Goal: Task Accomplishment & Management: Complete application form

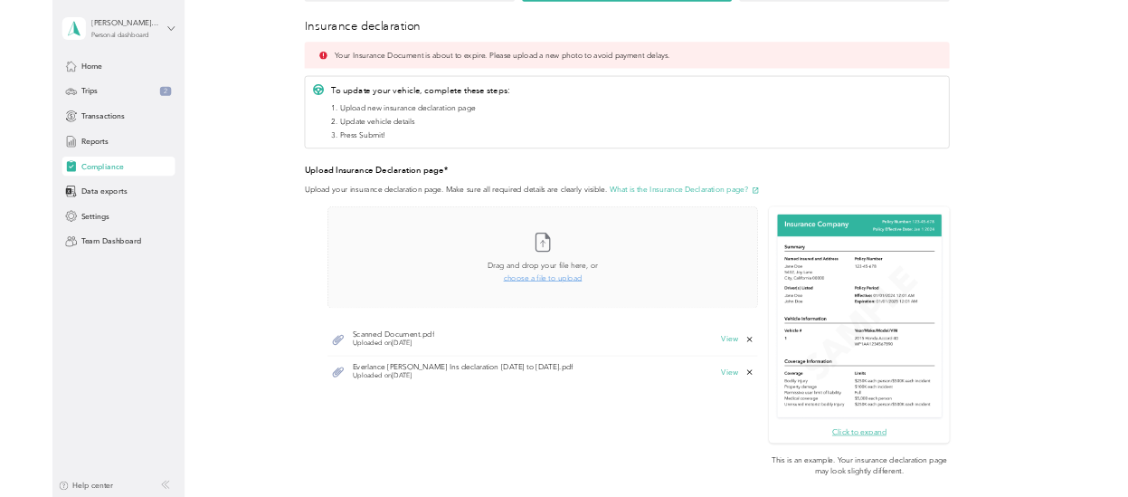
scroll to position [271, 0]
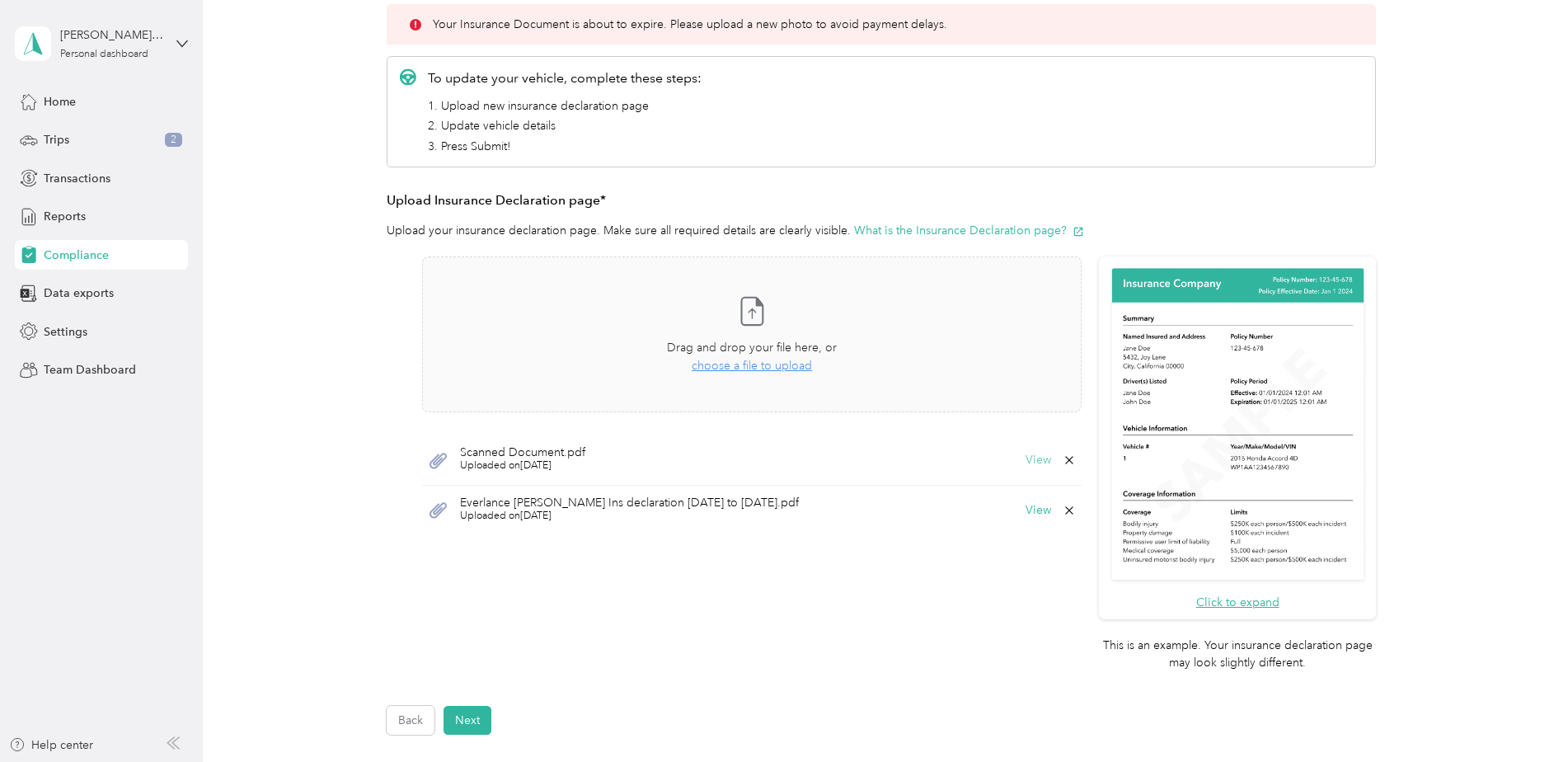
click at [1036, 458] on button "View" at bounding box center [1039, 460] width 26 height 12
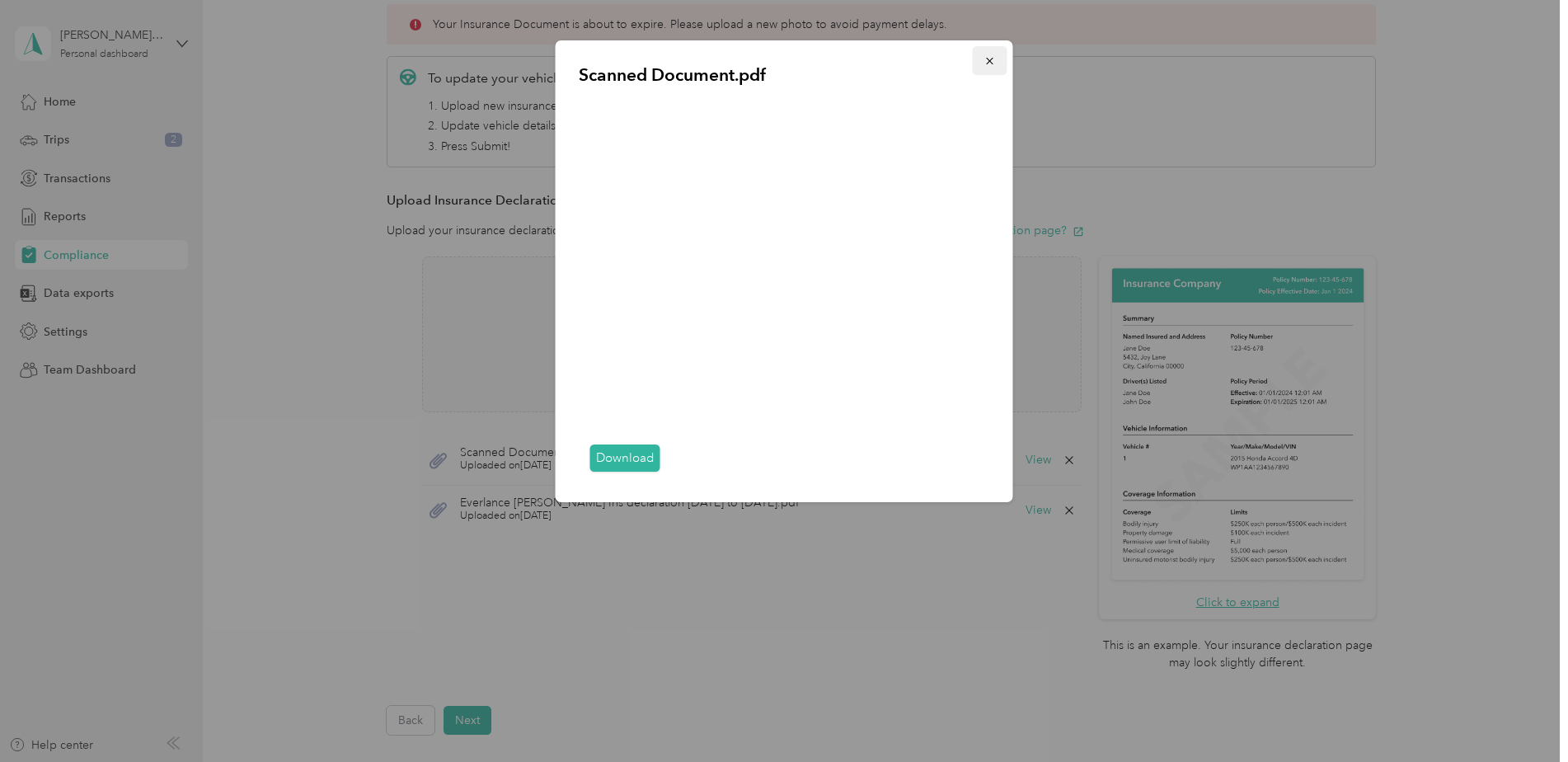
click at [984, 58] on icon "button" at bounding box center [989, 61] width 12 height 12
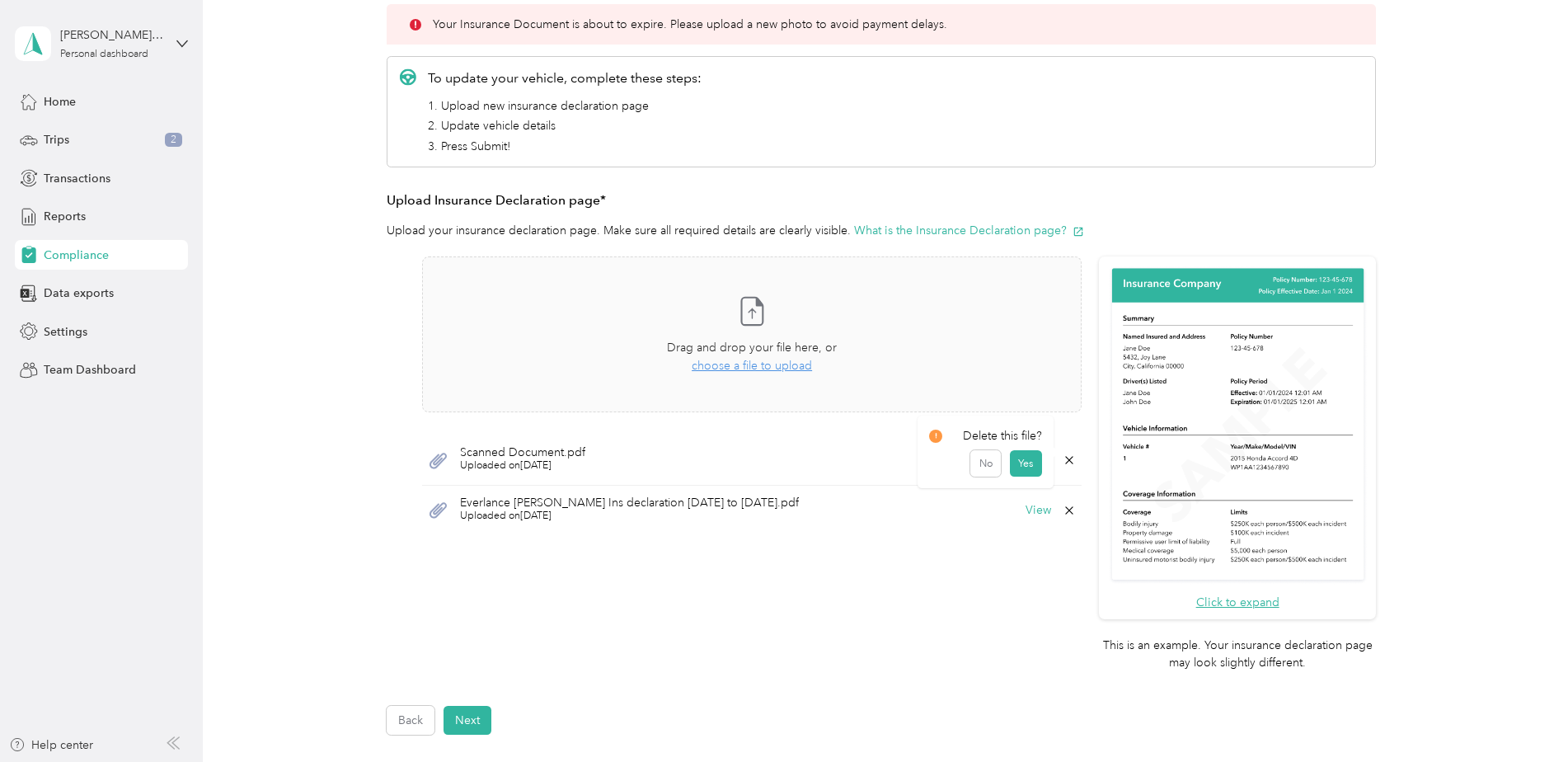
click at [1064, 462] on icon at bounding box center [1069, 460] width 13 height 13
click at [1030, 476] on button "Yes" at bounding box center [1026, 471] width 32 height 26
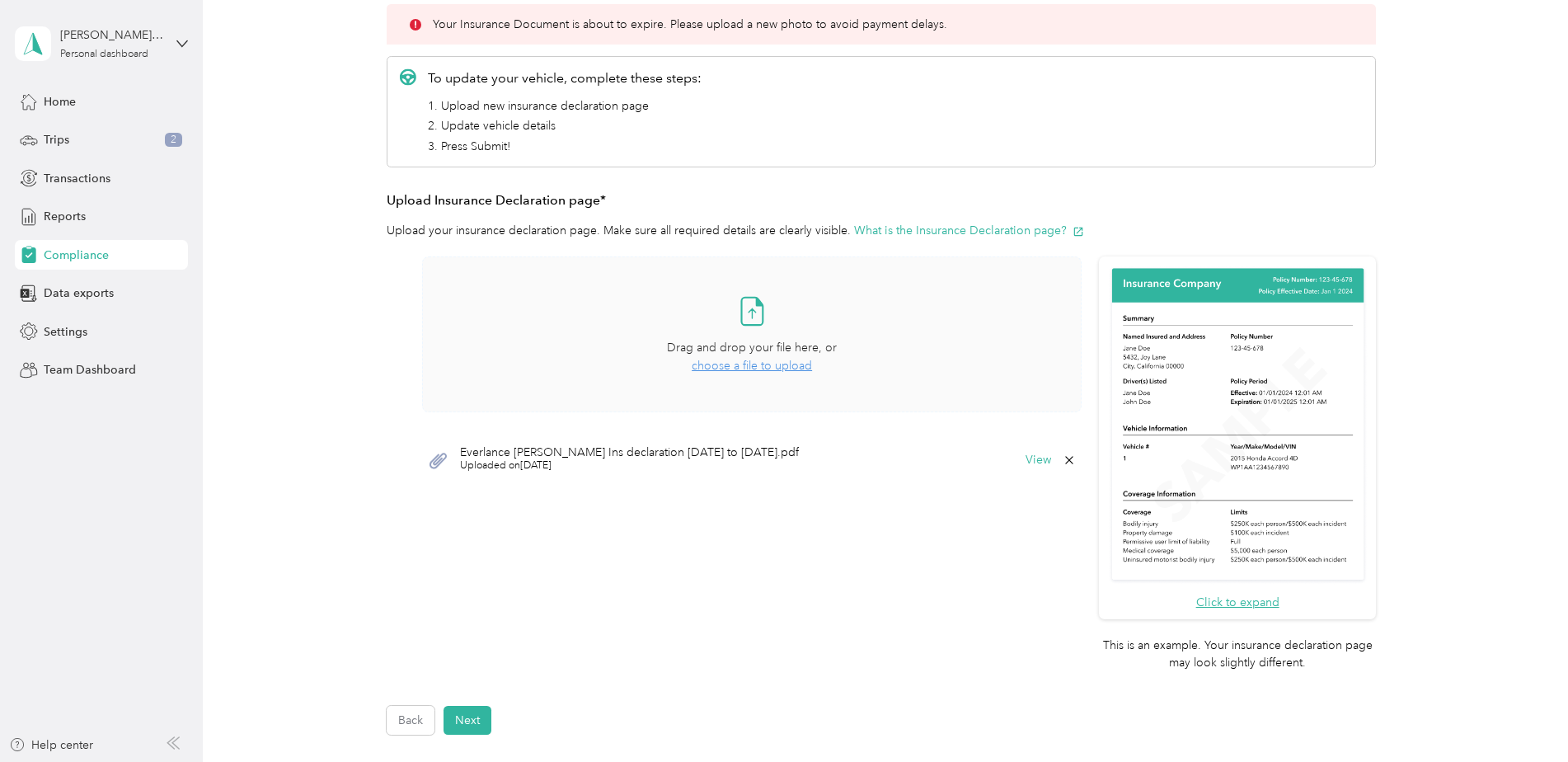
click at [744, 365] on span "choose a file to upload" at bounding box center [752, 366] width 120 height 14
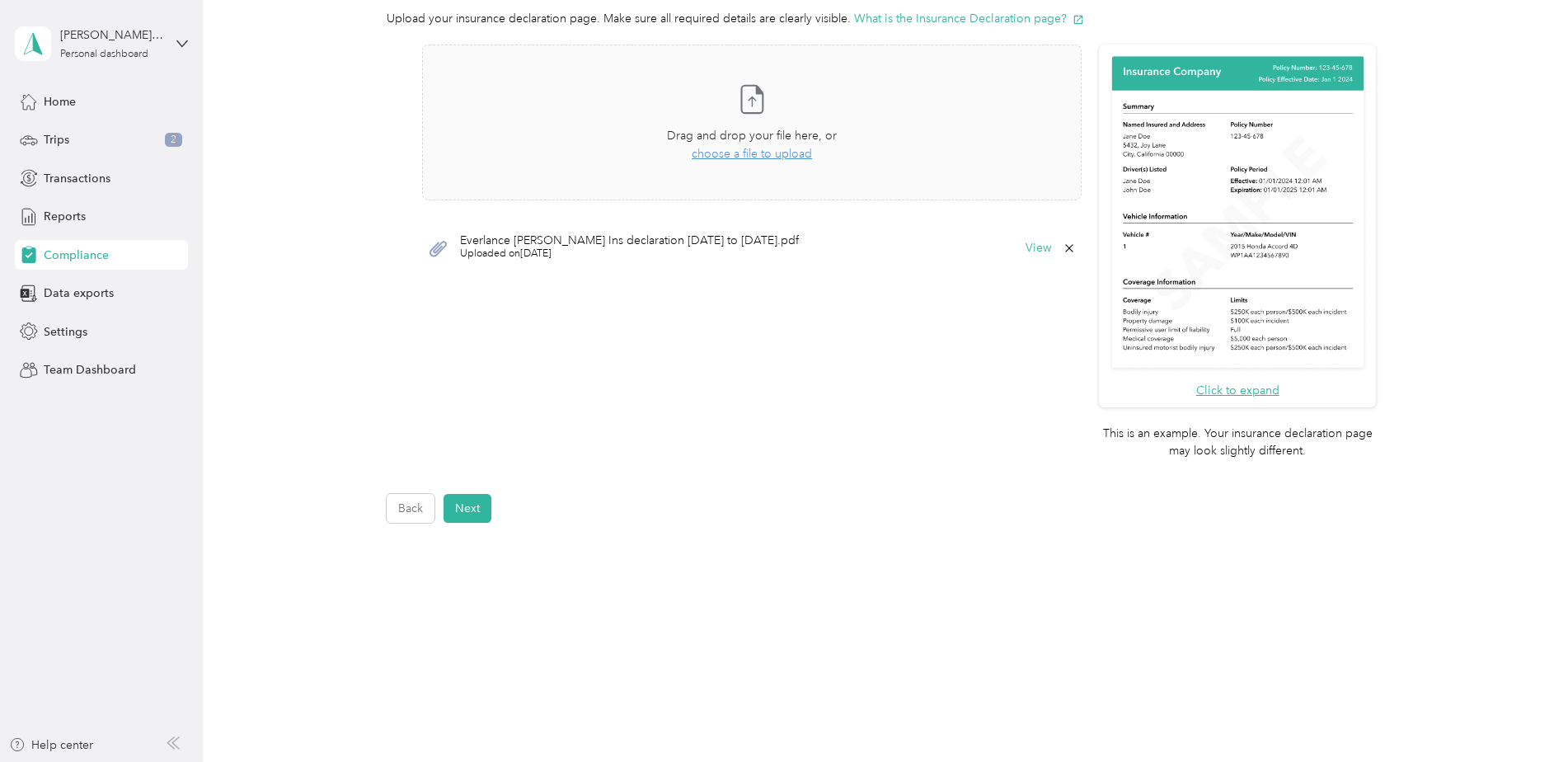
scroll to position [460, 0]
click at [776, 156] on span "choose a file to upload" at bounding box center [752, 152] width 120 height 14
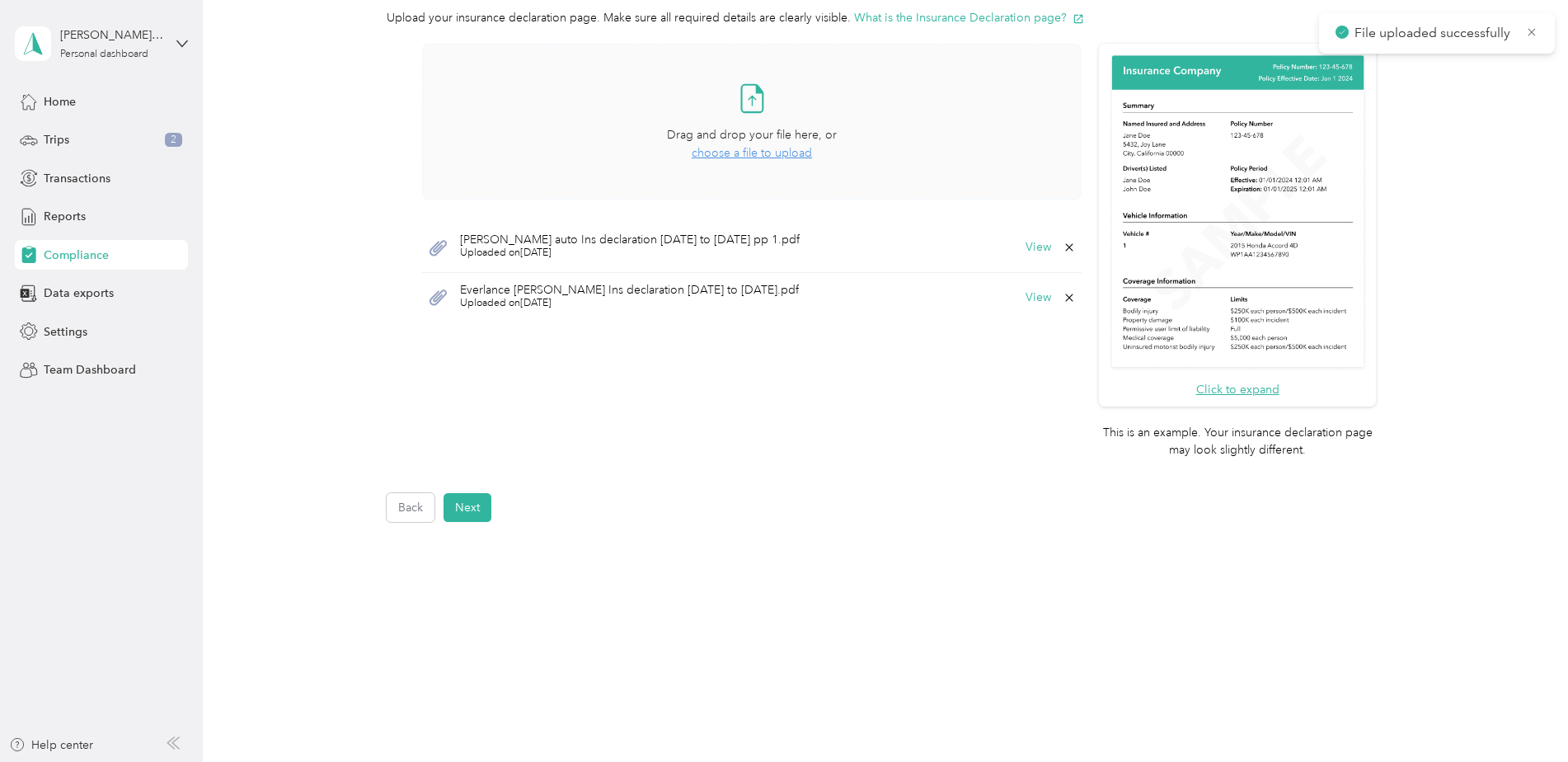
click at [742, 152] on span "choose a file to upload" at bounding box center [752, 152] width 120 height 14
click at [464, 498] on button "Next" at bounding box center [467, 508] width 47 height 29
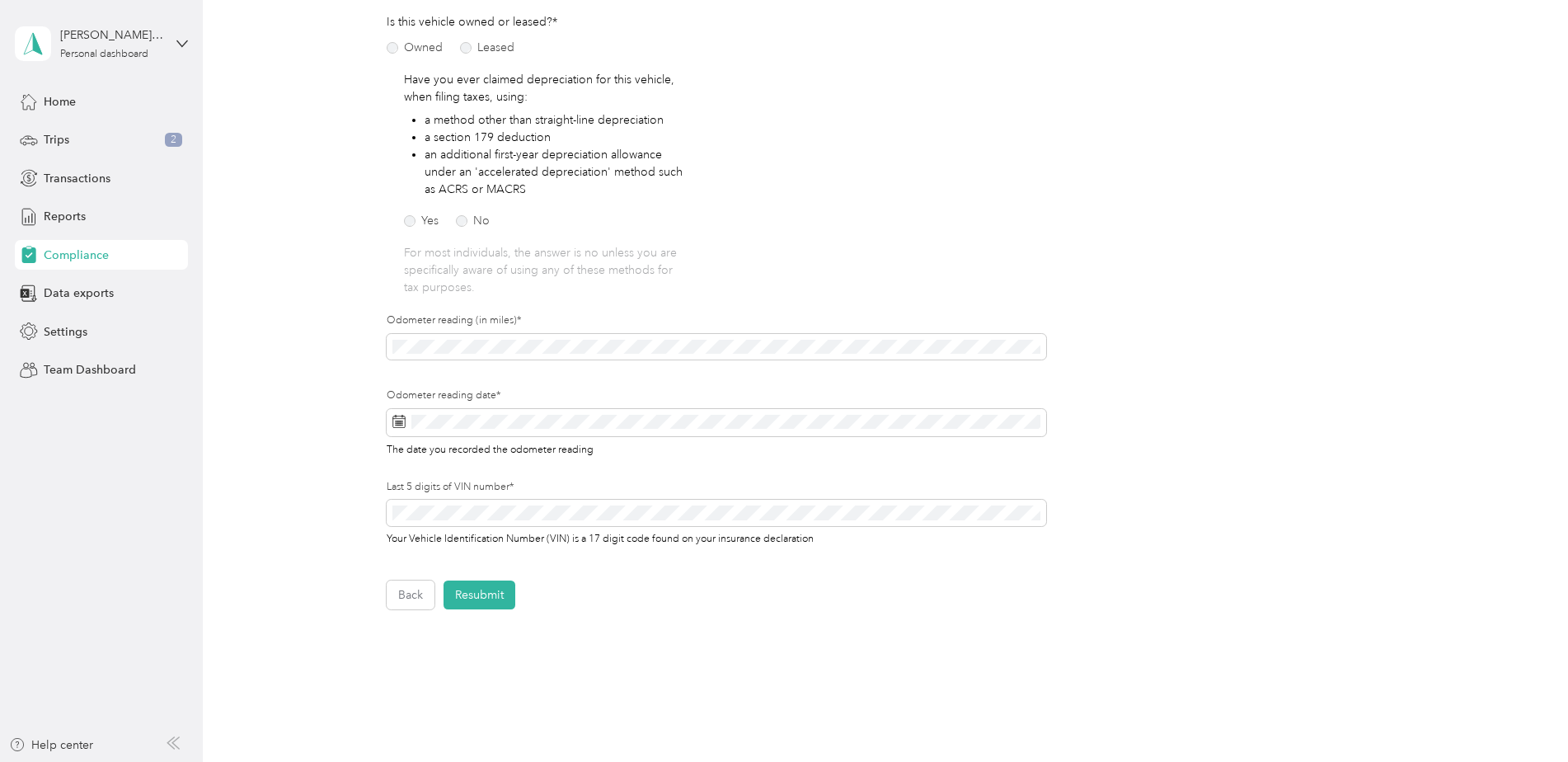
scroll to position [268, 0]
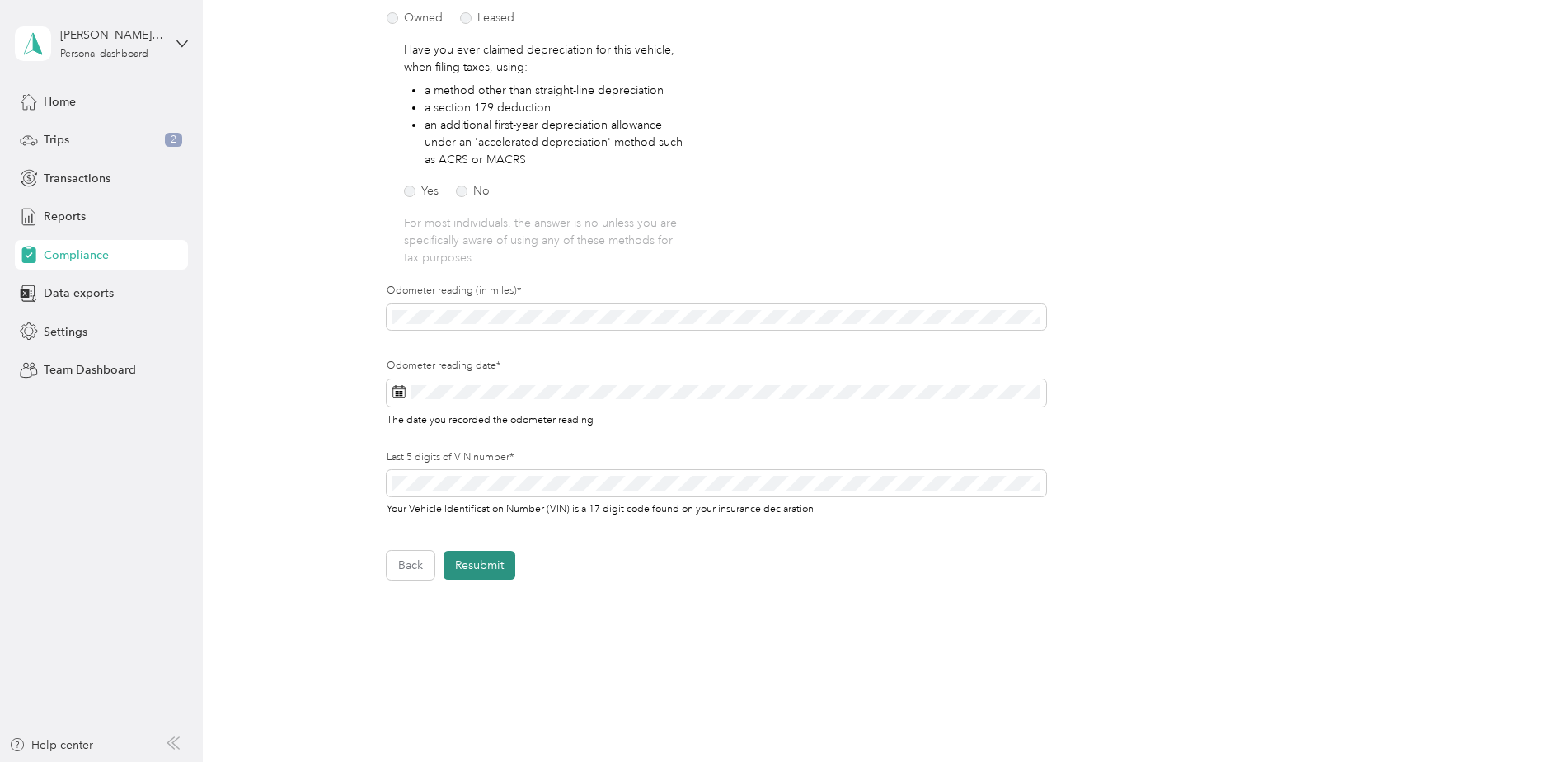
click at [480, 560] on button "Resubmit" at bounding box center [479, 565] width 72 height 29
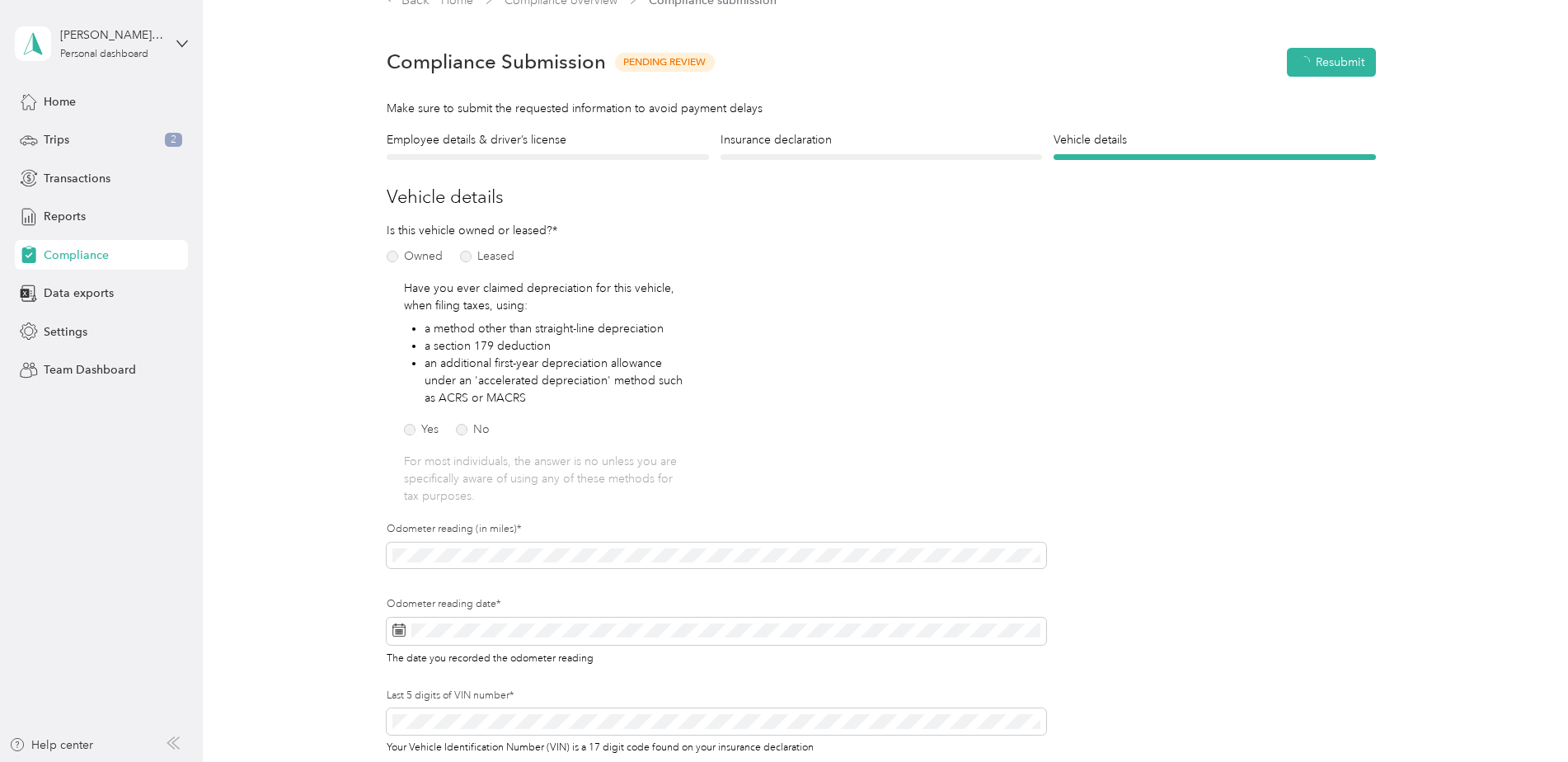
scroll to position [21, 0]
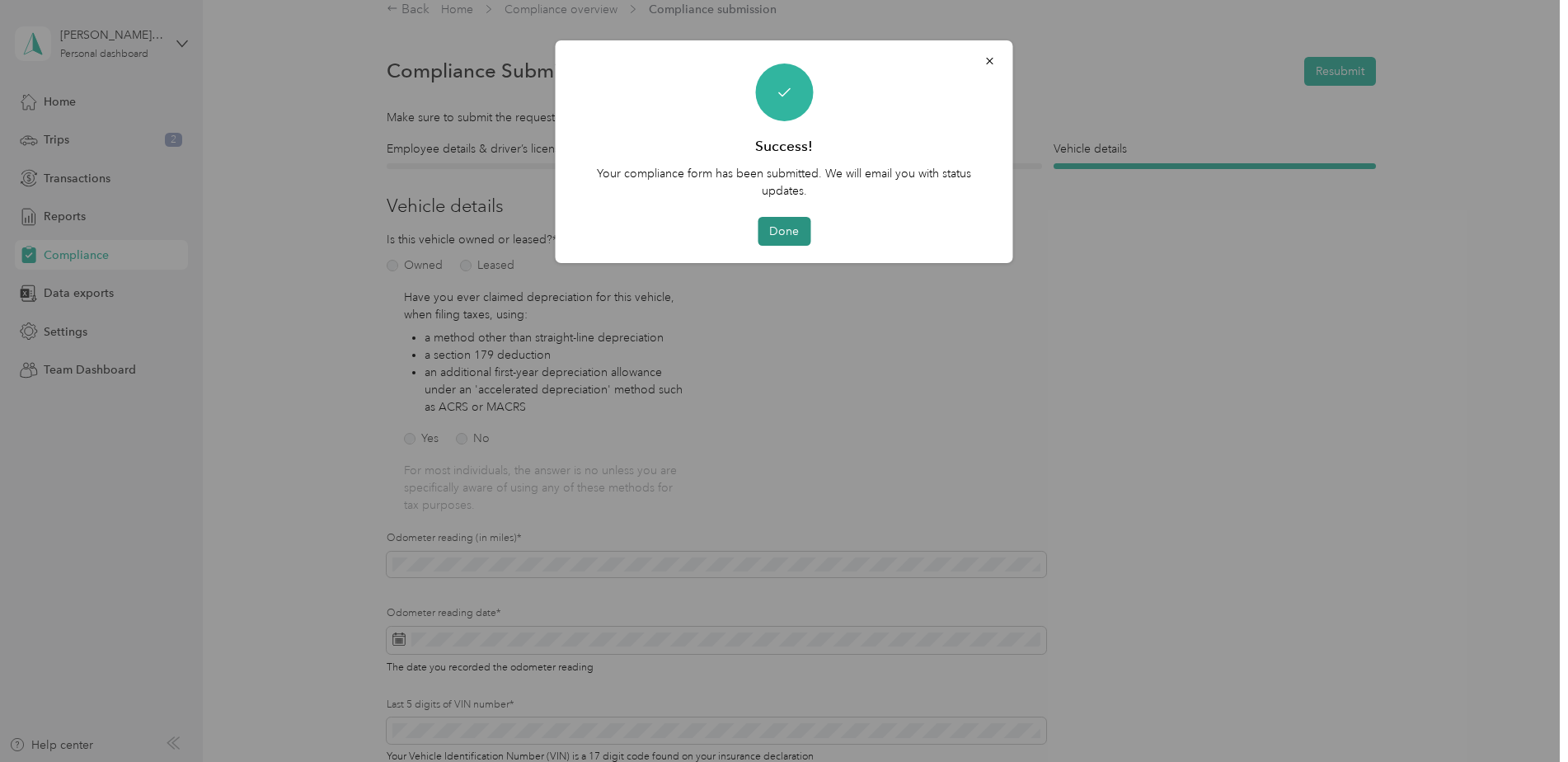
click at [775, 239] on button "Done" at bounding box center [784, 232] width 53 height 29
